Goal: Task Accomplishment & Management: Use online tool/utility

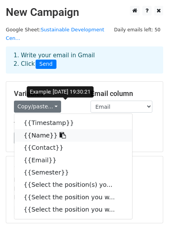
scroll to position [19, 0]
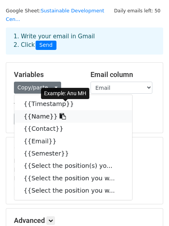
click at [36, 110] on link "{{Name}}" at bounding box center [73, 116] width 118 height 12
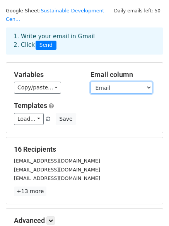
click at [123, 82] on select "Timestamp Name Contact Email Semester Select the position(s) you would like to …" at bounding box center [122, 88] width 62 height 12
click at [91, 82] on select "Timestamp Name Contact Email Semester Select the position(s) you would like to …" at bounding box center [122, 88] width 62 height 12
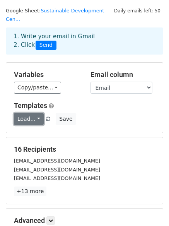
click at [36, 113] on link "Load..." at bounding box center [29, 119] width 30 height 12
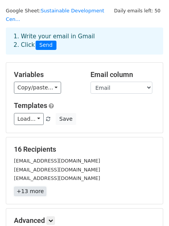
click at [25, 187] on link "+13 more" at bounding box center [30, 192] width 33 height 10
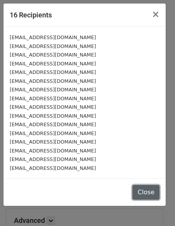
click at [141, 186] on button "Close" at bounding box center [145, 192] width 27 height 15
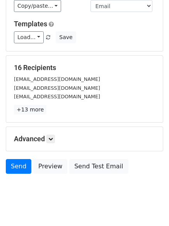
scroll to position [105, 0]
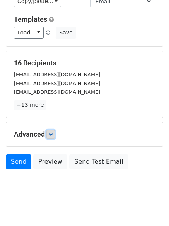
click at [55, 130] on link at bounding box center [50, 134] width 9 height 9
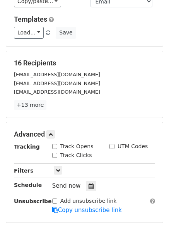
click at [56, 153] on input "Track Clicks" at bounding box center [54, 155] width 5 height 5
checkbox input "true"
click at [57, 144] on input "Track Opens" at bounding box center [54, 146] width 5 height 5
checkbox input "true"
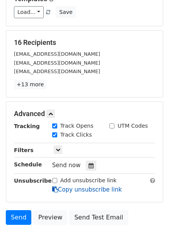
scroll to position [181, 0]
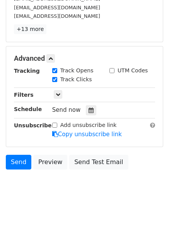
click at [113, 68] on input "UTM Codes" at bounding box center [112, 70] width 5 height 5
checkbox input "true"
click at [58, 92] on icon at bounding box center [58, 94] width 5 height 5
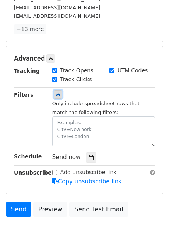
click at [58, 92] on icon at bounding box center [58, 94] width 5 height 5
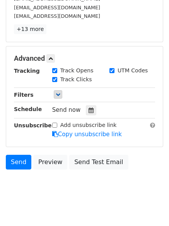
click at [56, 123] on input "Add unsubscribe link" at bounding box center [54, 125] width 5 height 5
checkbox input "true"
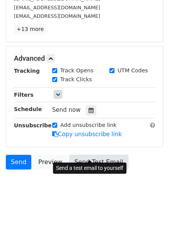
click at [82, 155] on link "Send Test Email" at bounding box center [98, 162] width 59 height 15
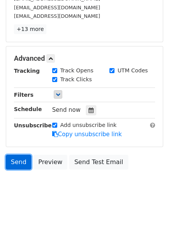
click at [22, 155] on link "Send" at bounding box center [19, 162] width 26 height 15
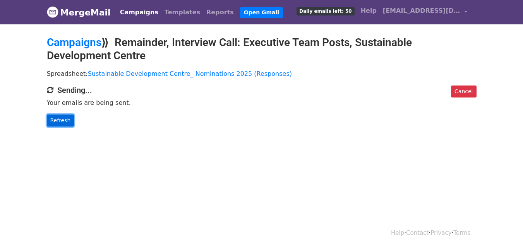
click at [66, 117] on link "Refresh" at bounding box center [60, 121] width 27 height 12
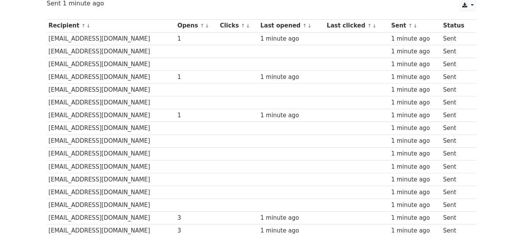
scroll to position [13, 0]
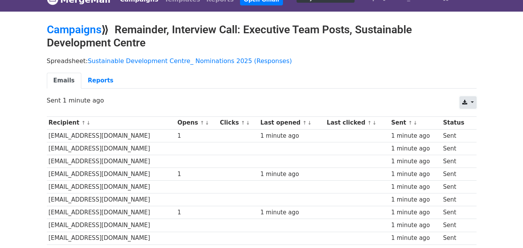
click at [469, 103] on link at bounding box center [468, 102] width 17 height 12
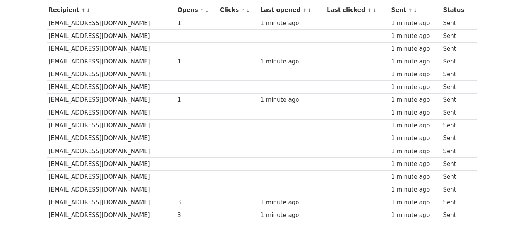
scroll to position [168, 0]
